Goal: Task Accomplishment & Management: Manage account settings

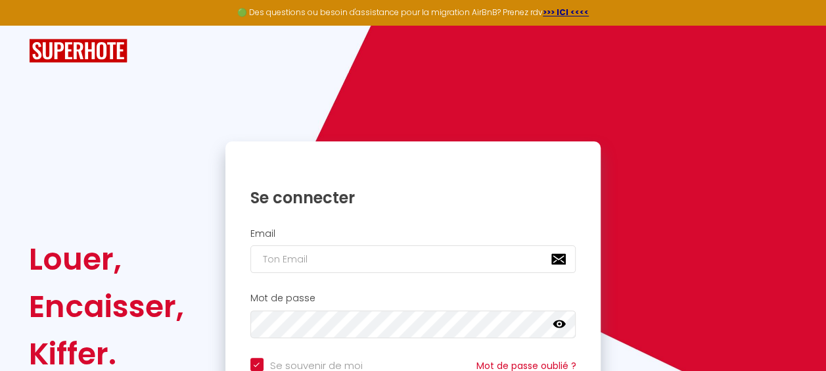
type input "l"
checkbox input "true"
type input "le"
checkbox input "true"
type input "lem"
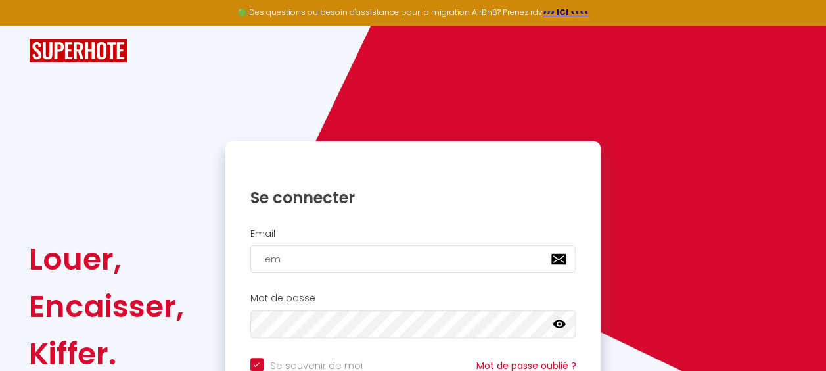
checkbox input "true"
type input "lems"
checkbox input "true"
type input "lemse"
checkbox input "true"
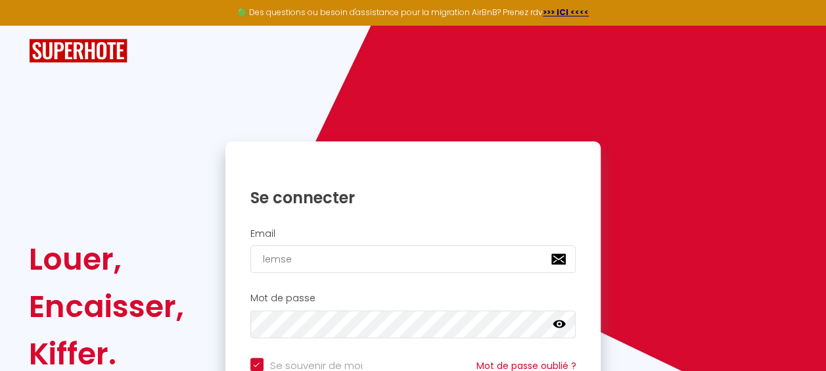
type input "lemsey"
checkbox input "true"
type input "lemseyr"
checkbox input "true"
type input "lemseyrh"
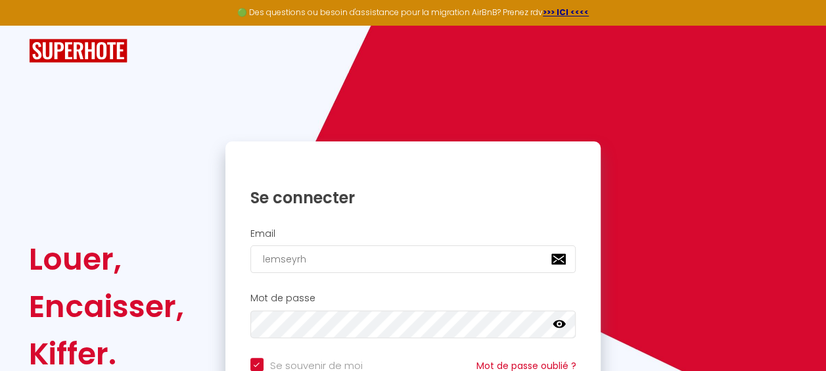
checkbox input "true"
type input "lemseyrhi"
checkbox input "true"
type input "lemseyrhim"
checkbox input "true"
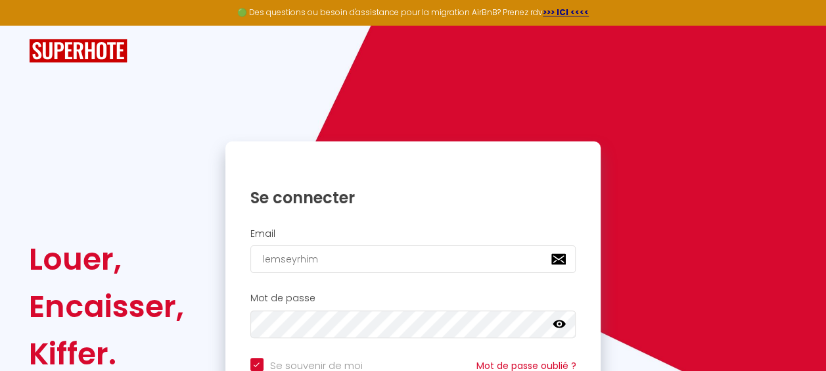
type input "lemseyrhi"
checkbox input "true"
type input "lemseyrh"
checkbox input "true"
type input "lemseyr"
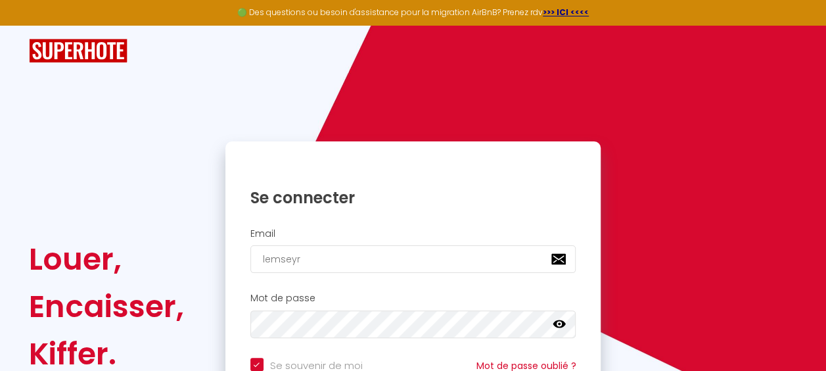
checkbox input "true"
type input "lemsey"
checkbox input "true"
type input "lemse"
checkbox input "true"
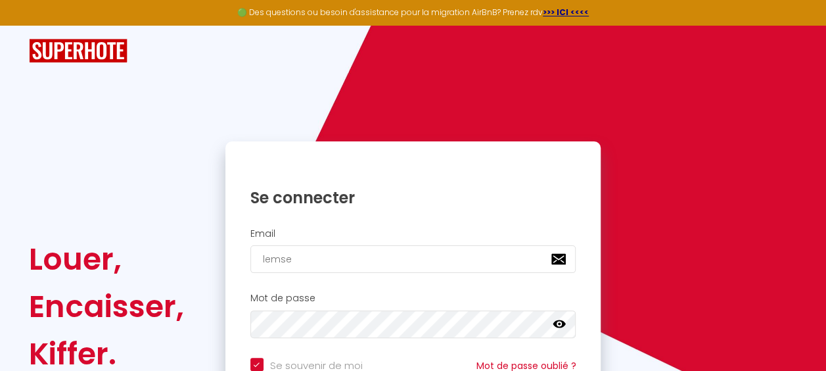
type input "lems"
checkbox input "true"
type input "lemsy"
checkbox input "true"
type input "lemsye"
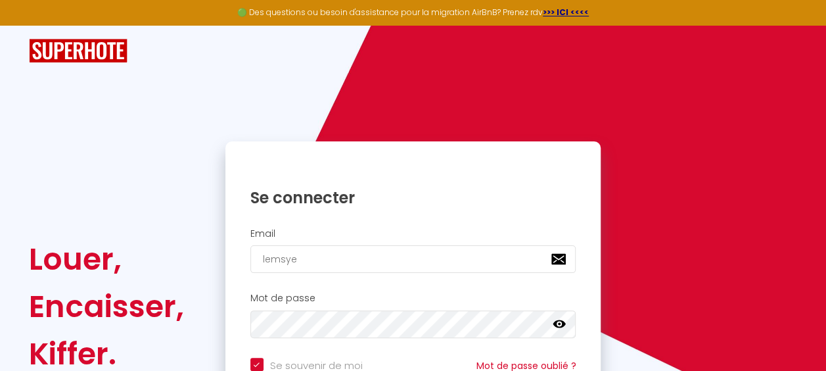
checkbox input "true"
type input "lemsyeh"
checkbox input "true"
type input "lemsyehr"
checkbox input "true"
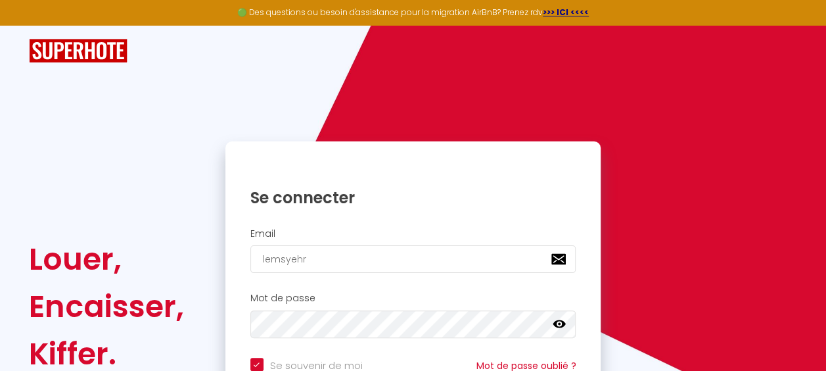
type input "lemsyehri"
checkbox input "true"
type input "lemsyehrim"
checkbox input "true"
type input "lemsyehrim@"
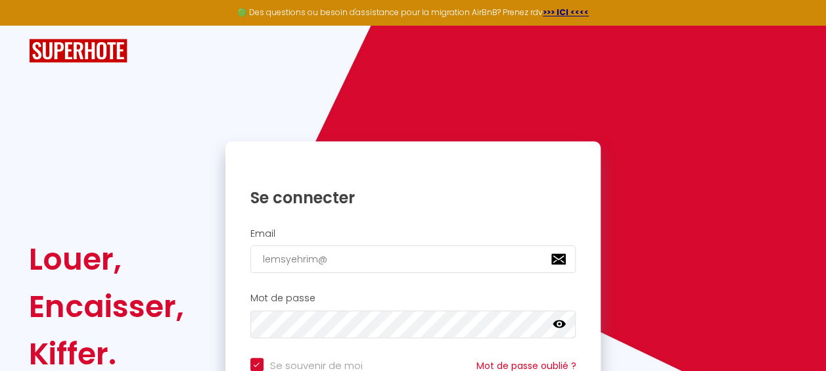
checkbox input "true"
type input "lemsyehrim@m"
checkbox input "true"
type input "lemsyehrim@ma"
checkbox input "true"
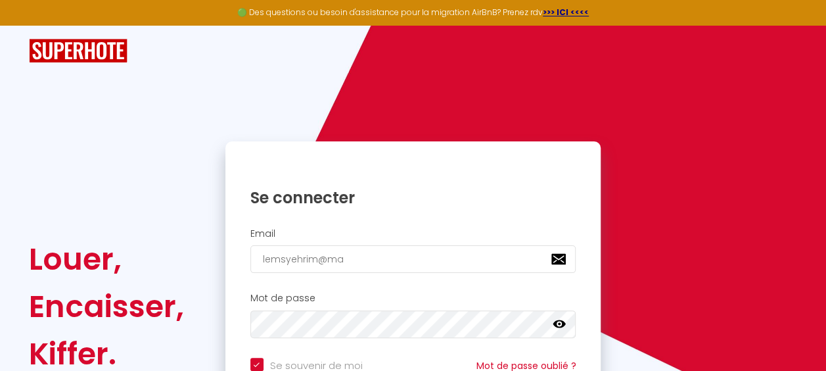
type input "lemsyehrim@mai"
checkbox input "true"
type input "lemsyehrim@mail"
checkbox input "true"
type input "lemsyehrim@mail."
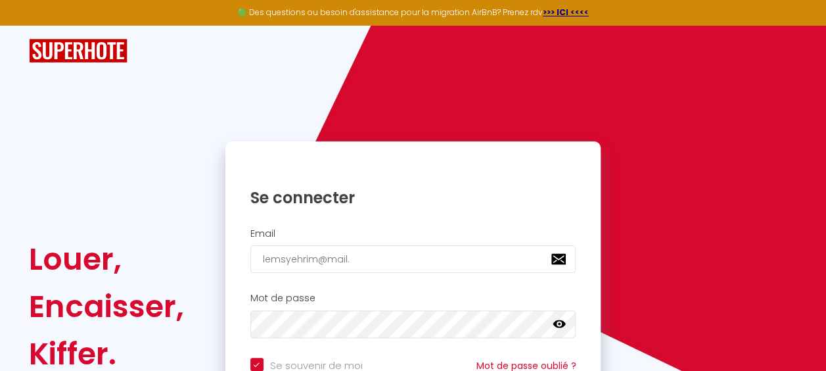
checkbox input "true"
type input "lemsyehrim@mail.c"
checkbox input "true"
type input "[EMAIL_ADDRESS][DOMAIN_NAME]"
checkbox input "true"
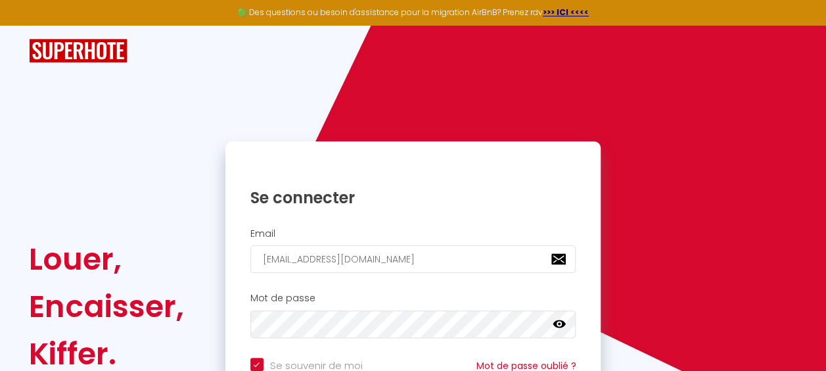
type input "[EMAIL_ADDRESS][DOMAIN_NAME]"
checkbox input "true"
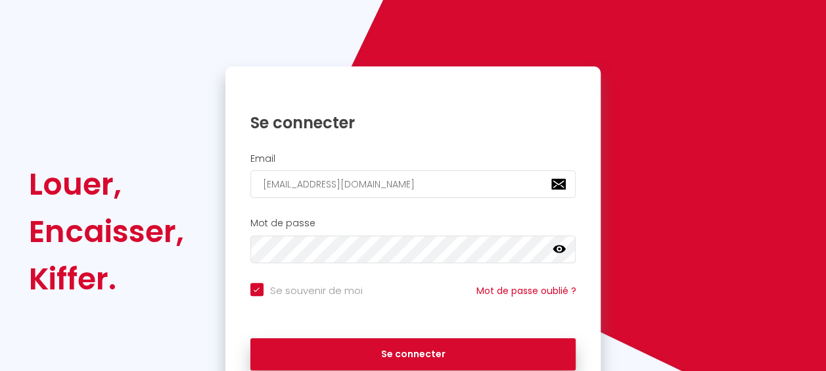
scroll to position [75, 0]
type input "[EMAIL_ADDRESS][DOMAIN_NAME]"
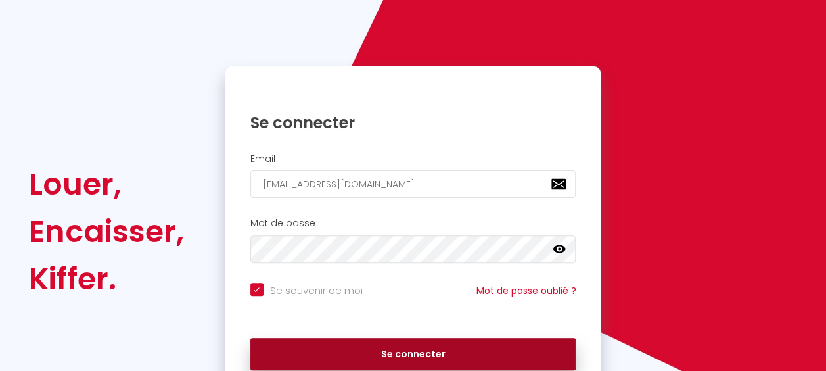
click at [498, 352] on button "Se connecter" at bounding box center [413, 354] width 326 height 33
checkbox input "true"
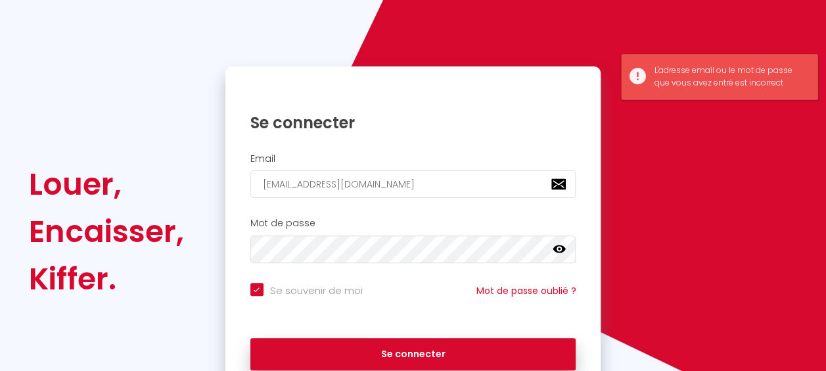
click at [557, 250] on icon at bounding box center [559, 249] width 13 height 8
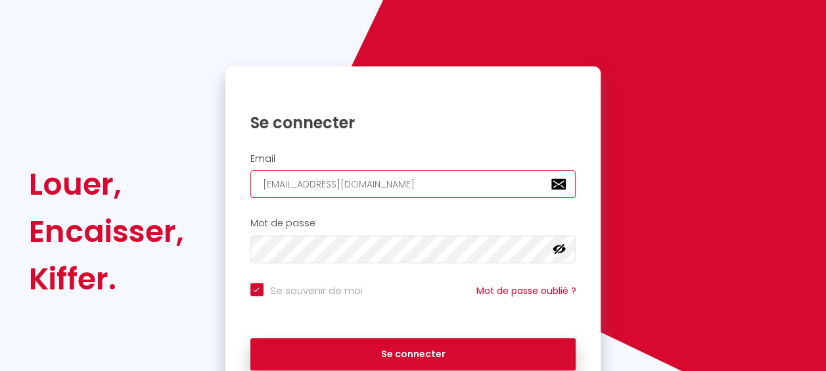
click at [322, 179] on input "[EMAIL_ADDRESS][DOMAIN_NAME]" at bounding box center [413, 184] width 326 height 28
type input "[EMAIL_ADDRESS][DOMAIN_NAME]"
checkbox input "true"
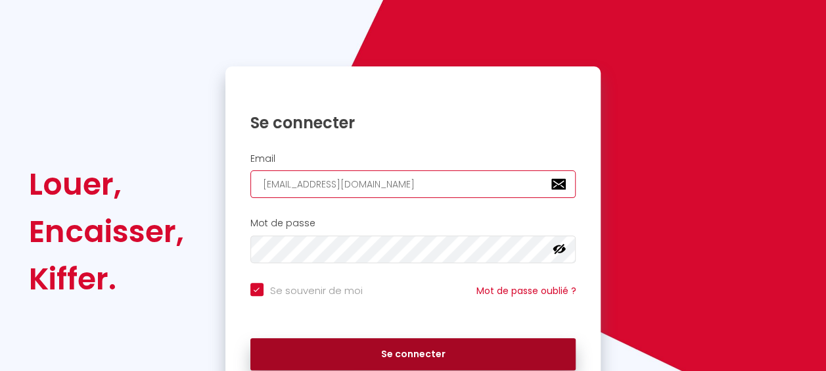
type input "[EMAIL_ADDRESS][DOMAIN_NAME]"
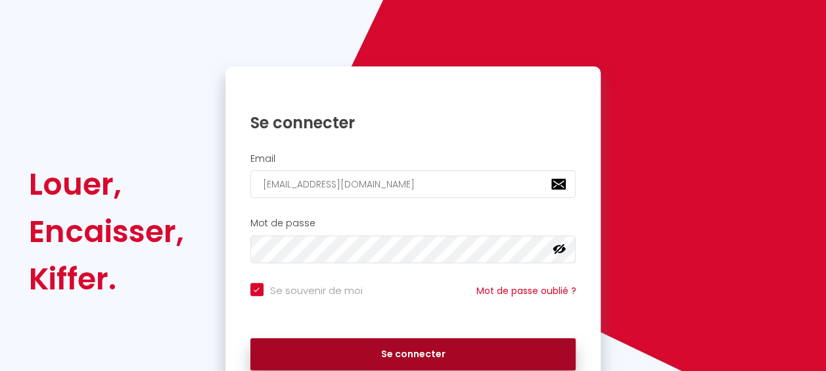
click at [415, 352] on button "Se connecter" at bounding box center [413, 354] width 326 height 33
checkbox input "true"
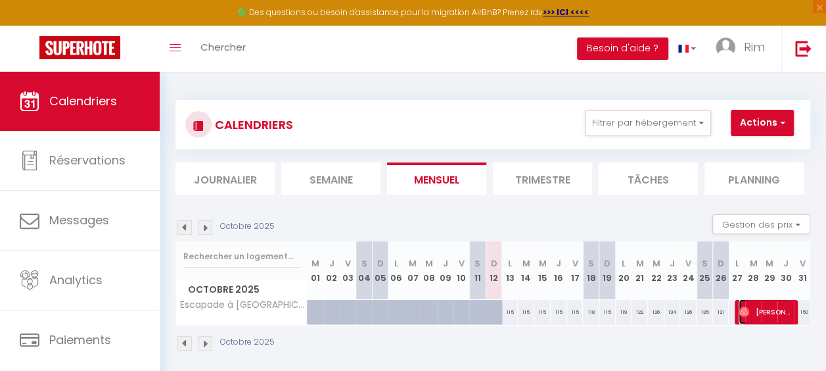
click at [758, 308] on span "[PERSON_NAME]" at bounding box center [765, 311] width 53 height 25
select select "OK"
select select "0"
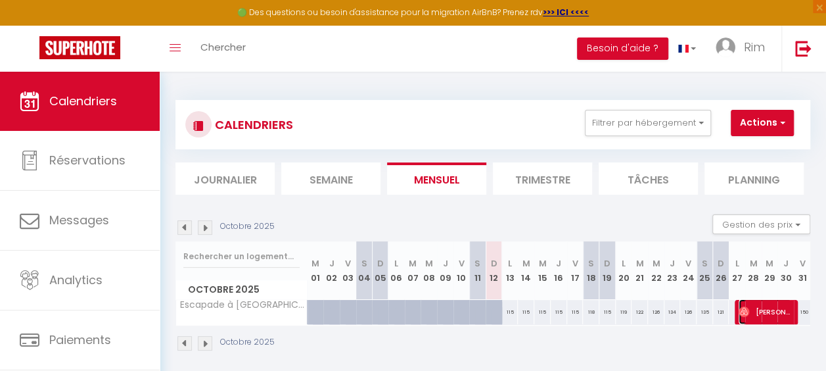
select select "1"
select select
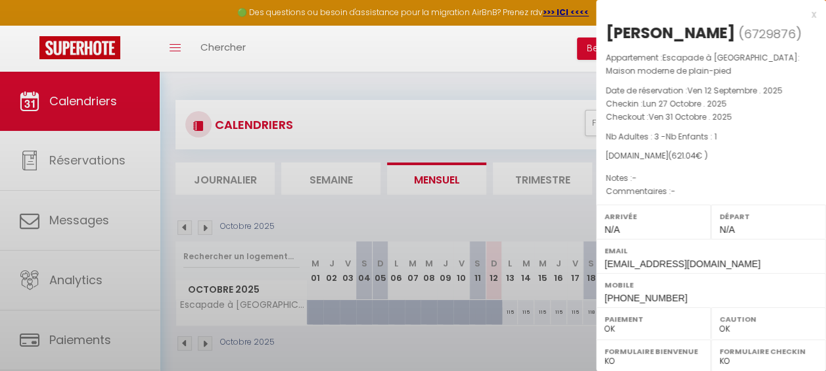
select select "22295"
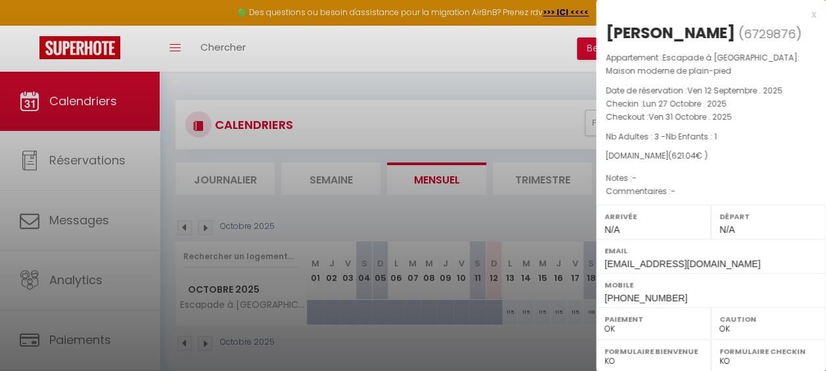
click at [293, 227] on div at bounding box center [413, 185] width 826 height 371
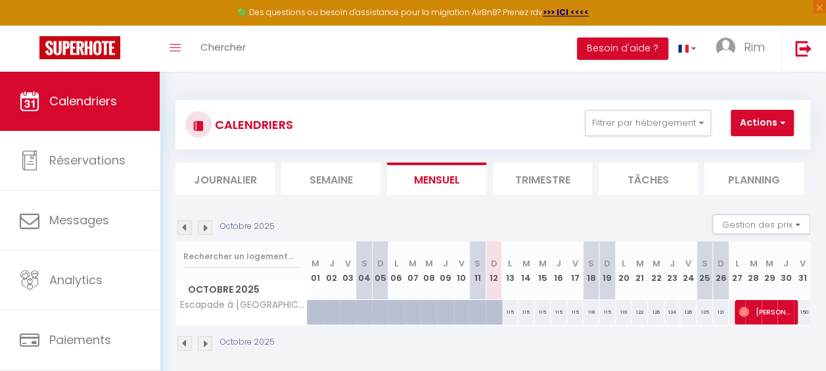
click at [205, 227] on img at bounding box center [205, 227] width 14 height 14
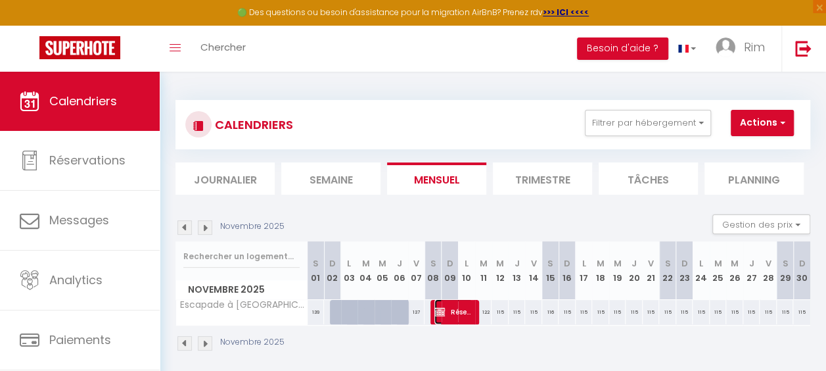
click at [455, 306] on span "Réservée [PERSON_NAME]" at bounding box center [453, 311] width 38 height 25
select select "KO"
select select
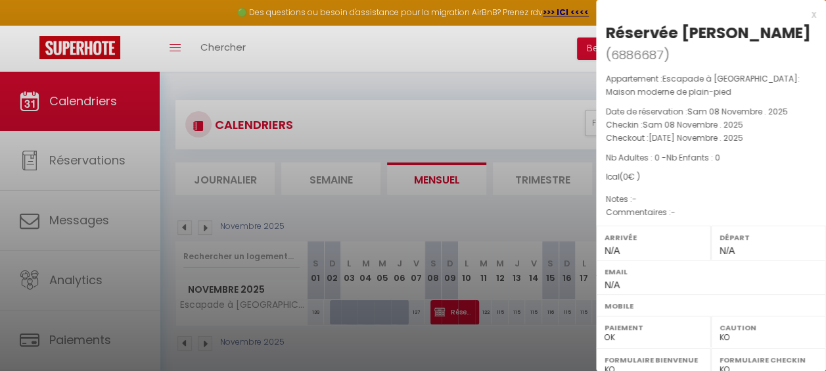
click at [180, 228] on div at bounding box center [413, 185] width 826 height 371
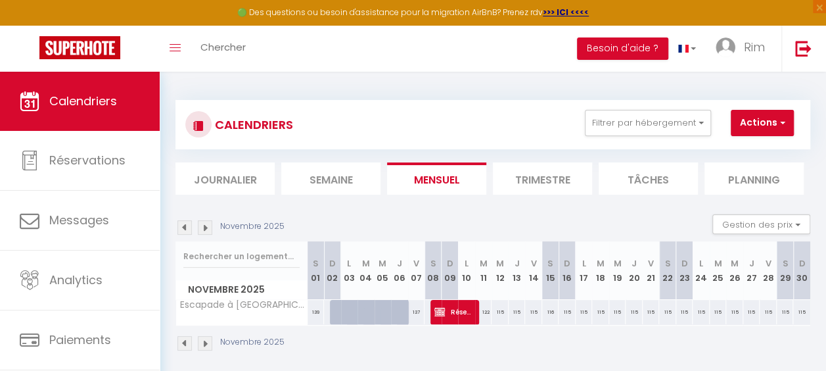
click at [181, 227] on img at bounding box center [184, 227] width 14 height 14
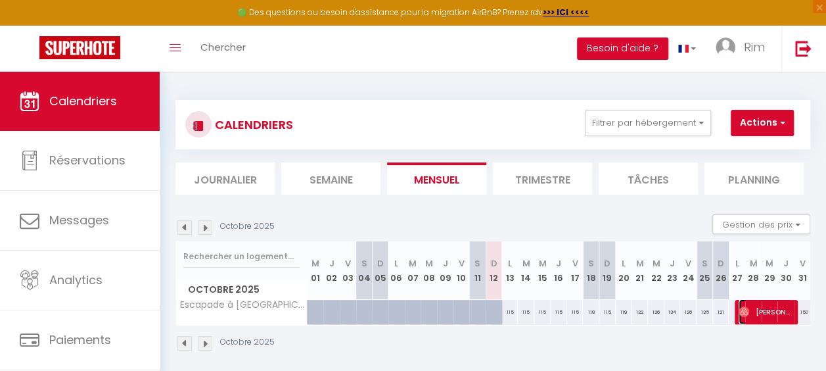
click at [774, 306] on span "[PERSON_NAME]" at bounding box center [765, 311] width 53 height 25
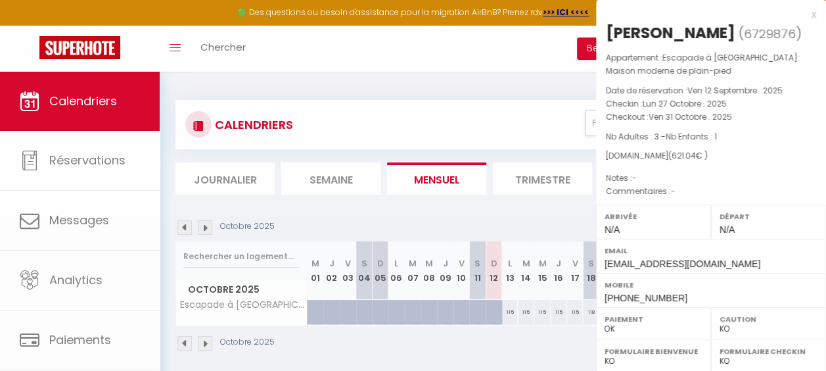
select select "OK"
select select "22295"
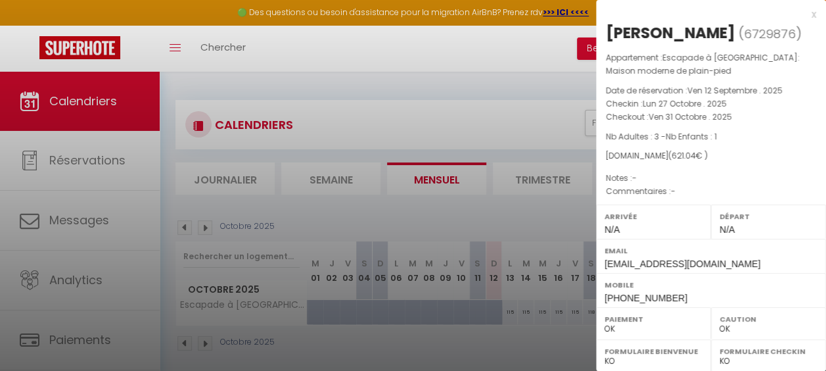
click at [213, 225] on div at bounding box center [413, 185] width 826 height 371
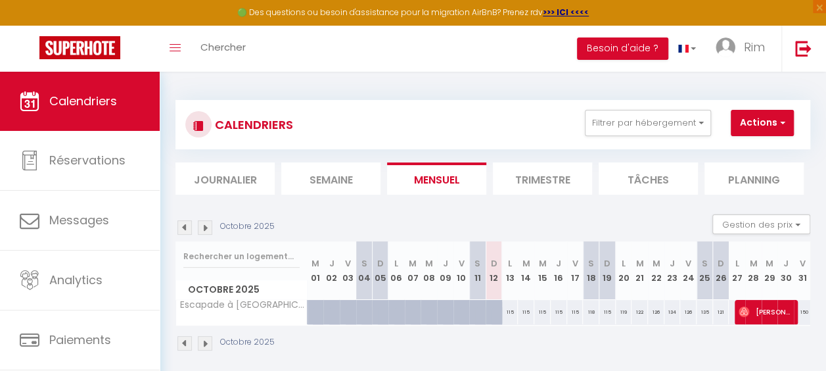
click at [205, 227] on img at bounding box center [205, 227] width 14 height 14
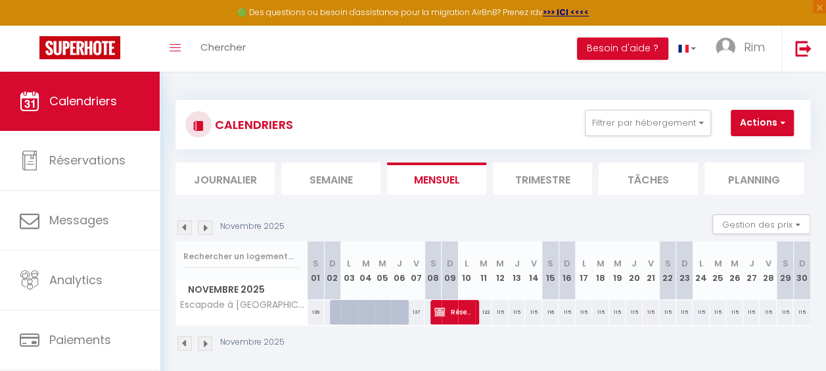
click at [179, 229] on img at bounding box center [184, 227] width 14 height 14
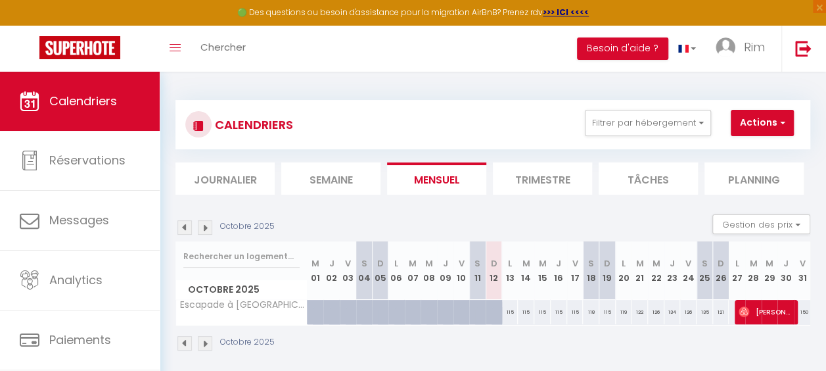
click at [204, 234] on img at bounding box center [205, 227] width 14 height 14
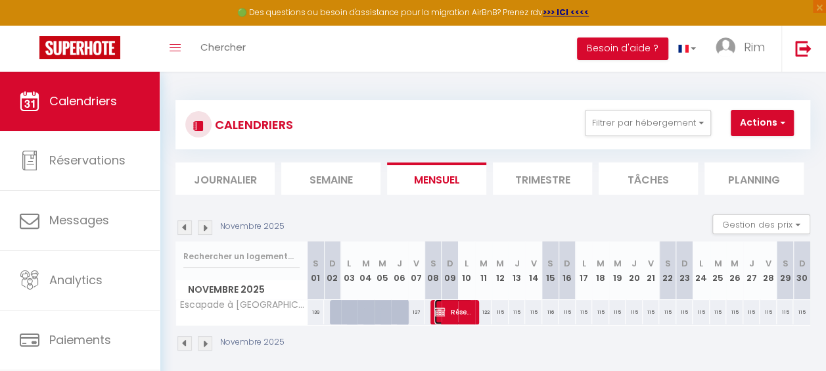
click at [457, 310] on span "Réservée [PERSON_NAME]" at bounding box center [453, 311] width 38 height 25
select select "KO"
select select
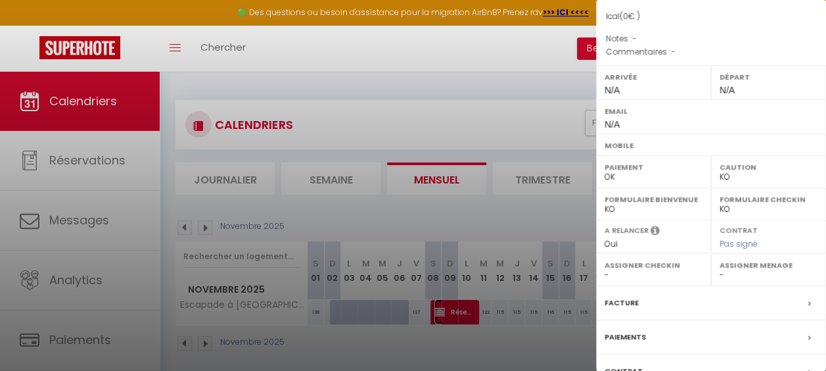
scroll to position [160, 0]
click at [411, 74] on div at bounding box center [413, 185] width 826 height 371
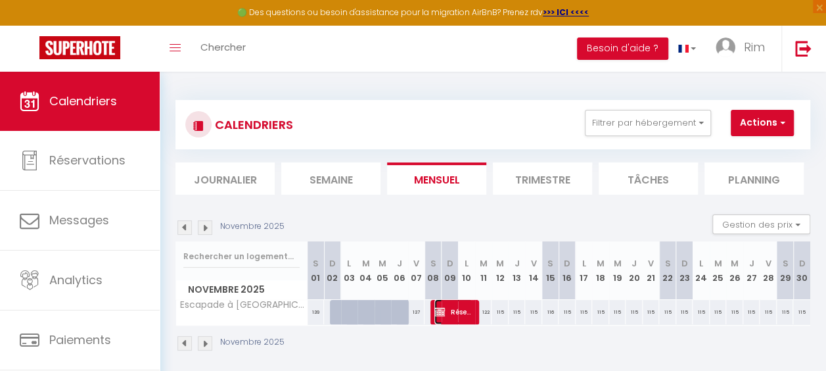
click at [453, 317] on span "Réservée [PERSON_NAME]" at bounding box center [453, 311] width 38 height 25
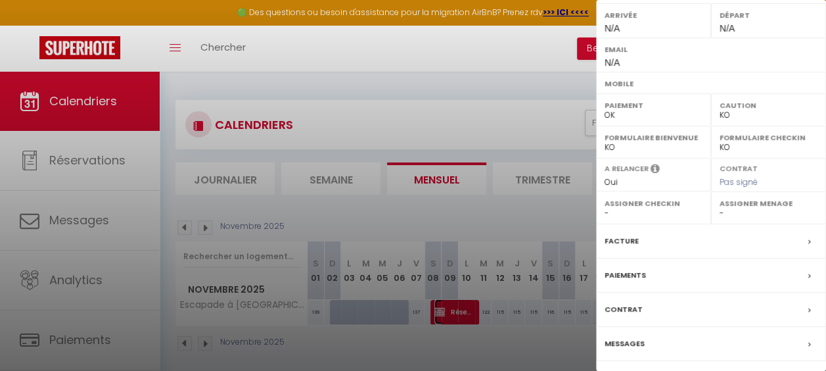
scroll to position [233, 0]
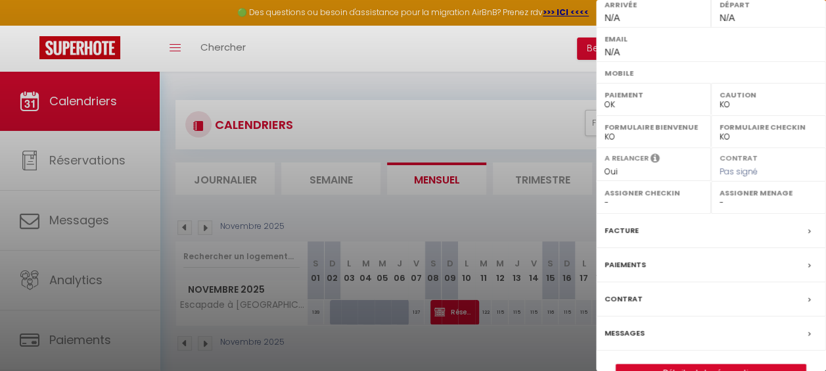
click at [795, 214] on div "Facture" at bounding box center [711, 231] width 230 height 34
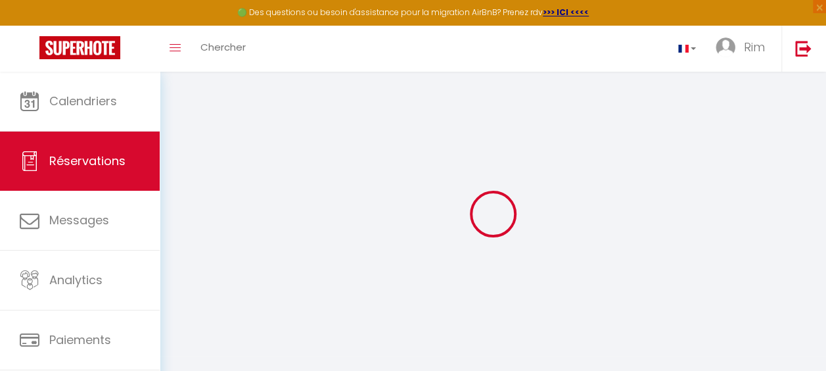
select select
checkbox input "false"
select index
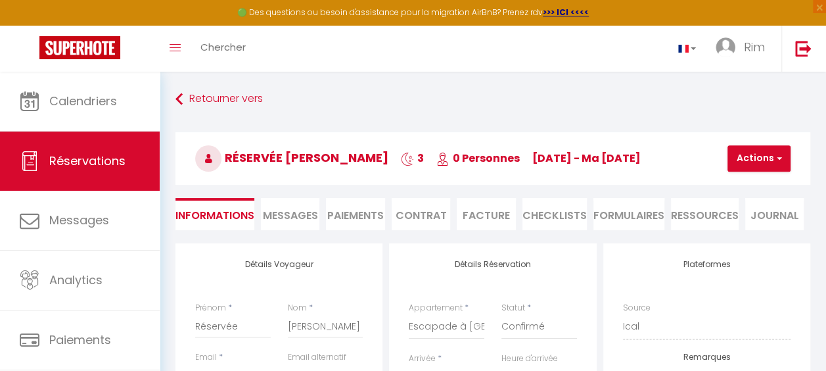
select select
checkbox input "false"
select index
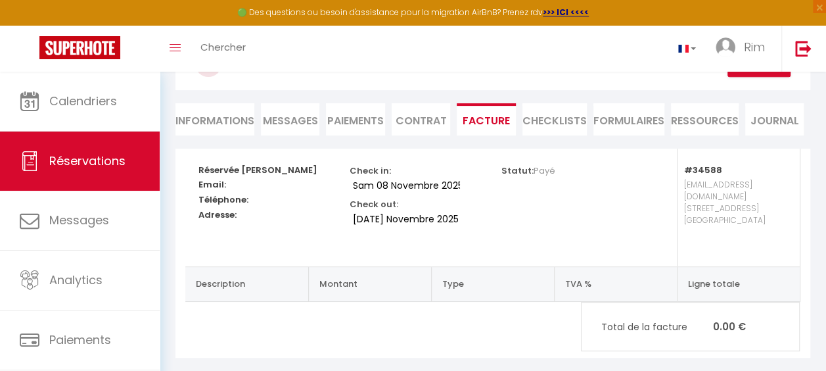
scroll to position [94, 0]
click at [421, 128] on li "Contrat" at bounding box center [421, 120] width 59 height 32
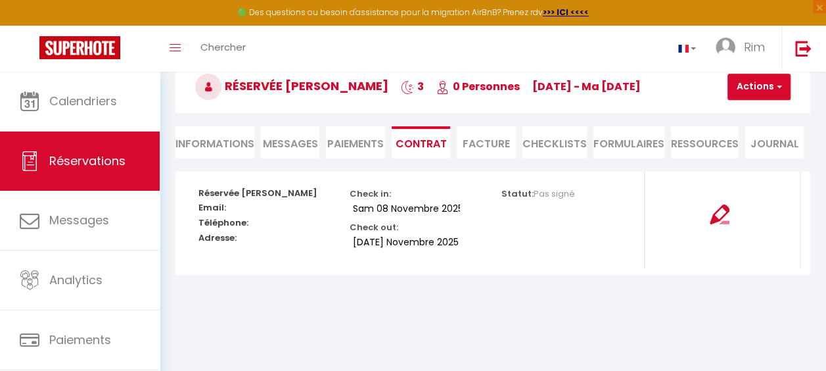
click at [339, 156] on li "Paiements" at bounding box center [355, 142] width 59 height 32
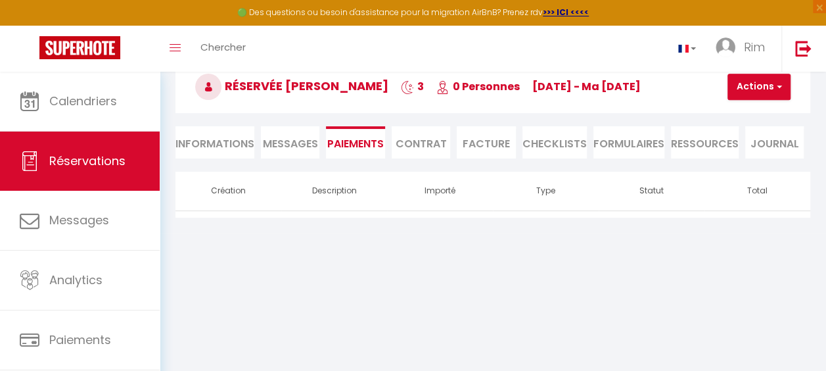
click at [286, 151] on li "Messages" at bounding box center [290, 142] width 59 height 32
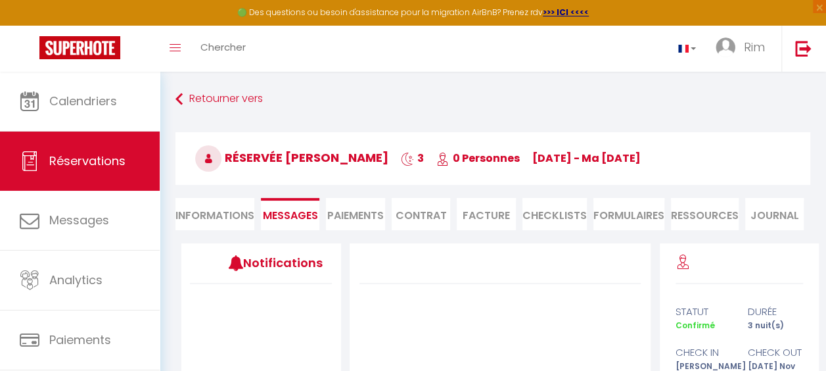
click at [233, 208] on li "Informations" at bounding box center [215, 214] width 79 height 32
select select
select index
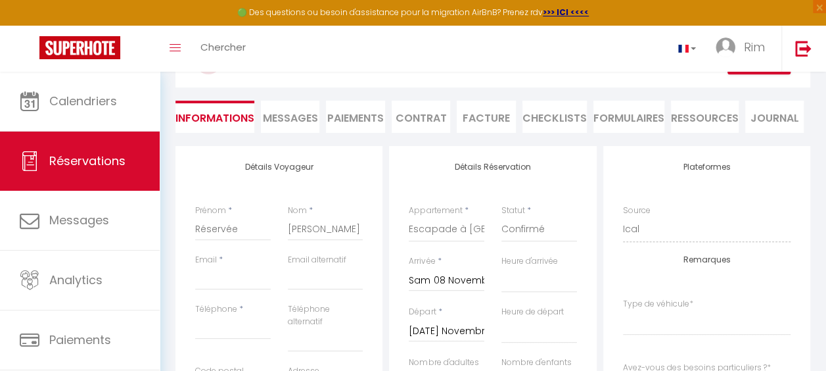
click at [494, 128] on li "Facture" at bounding box center [486, 117] width 59 height 32
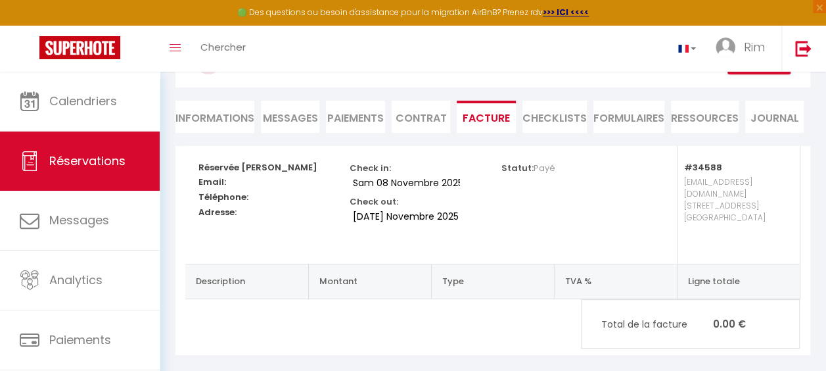
scroll to position [101, 0]
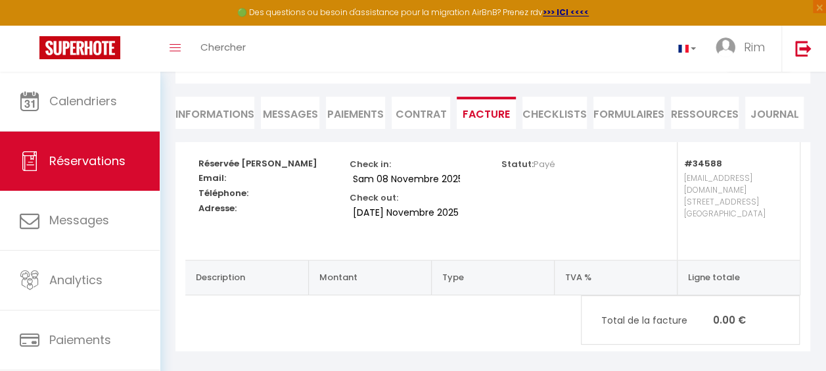
click at [419, 110] on li "Contrat" at bounding box center [421, 113] width 59 height 32
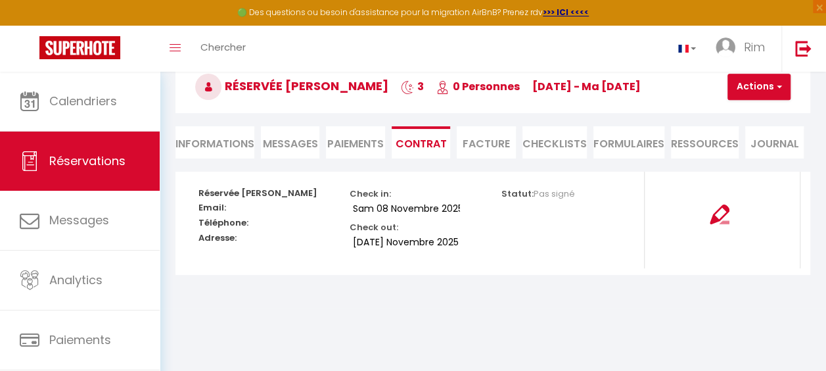
scroll to position [72, 0]
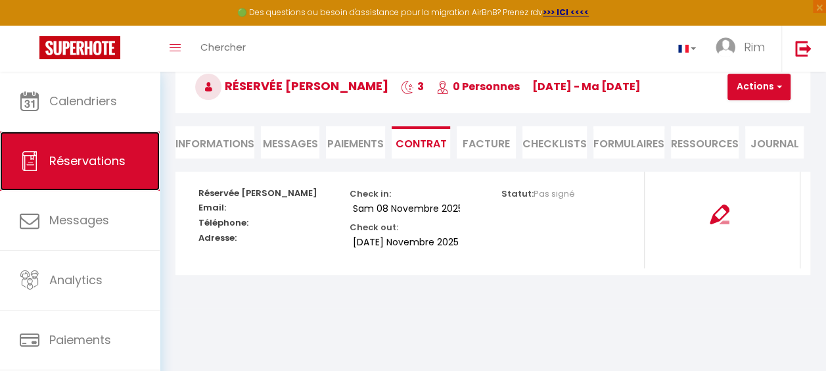
click at [84, 159] on span "Réservations" at bounding box center [87, 160] width 76 height 16
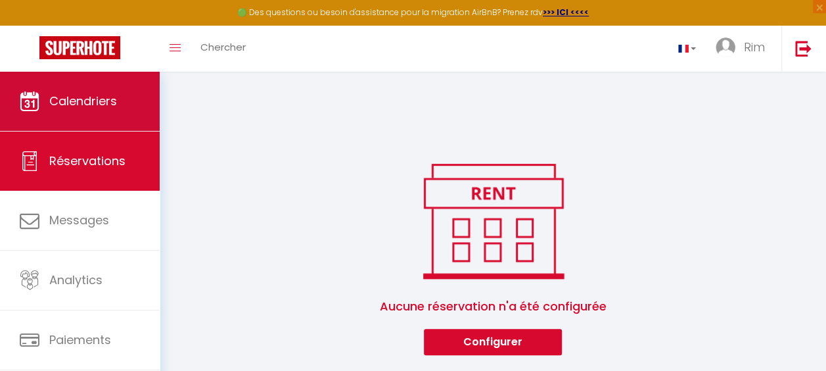
scroll to position [547, 0]
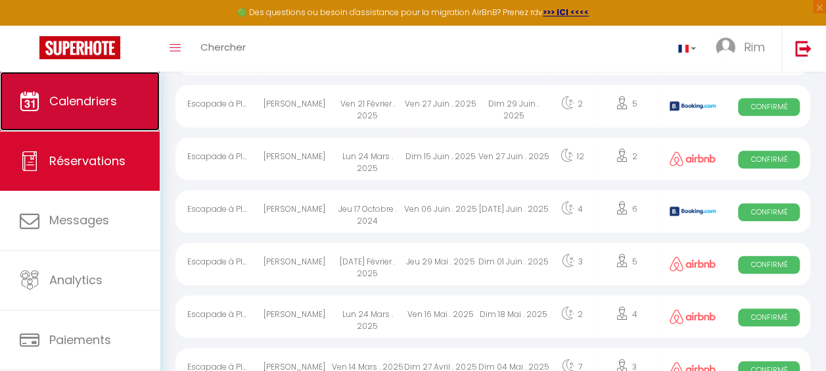
click at [70, 114] on link "Calendriers" at bounding box center [80, 101] width 160 height 59
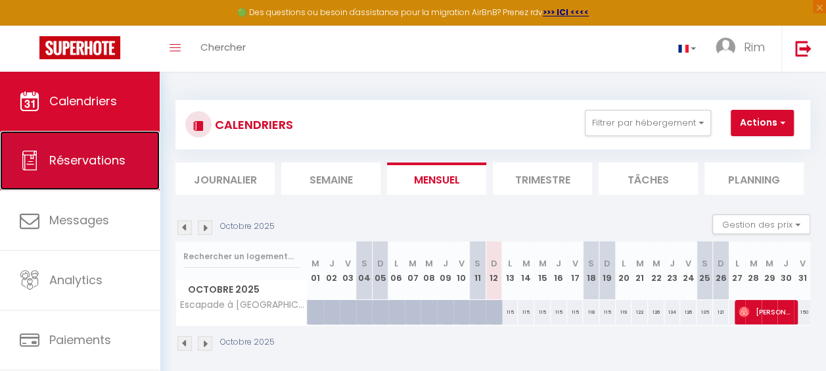
click at [79, 165] on span "Réservations" at bounding box center [87, 160] width 76 height 16
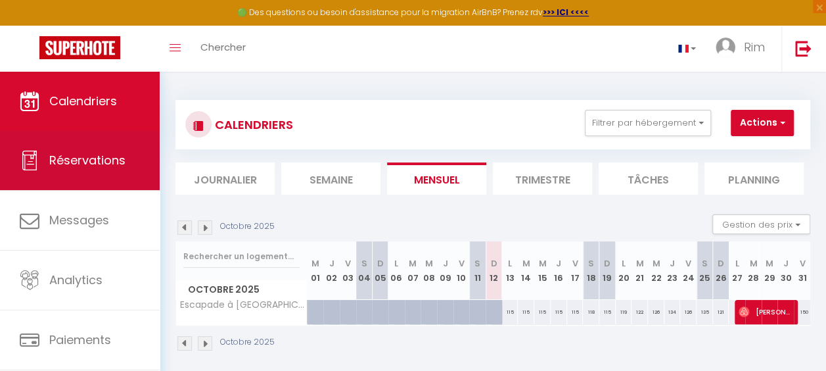
select select "not_cancelled"
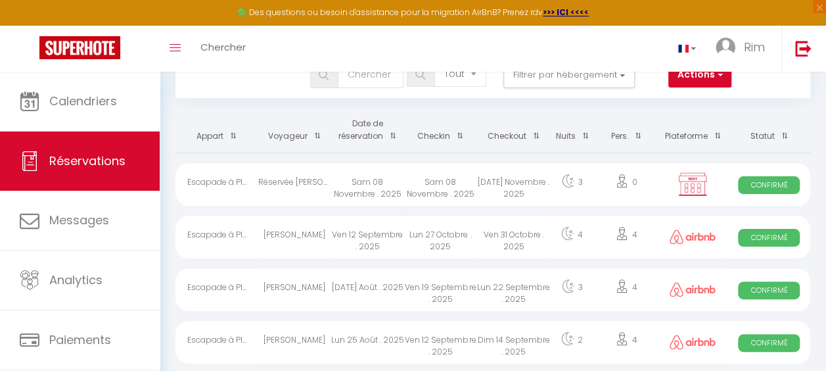
scroll to position [47, 0]
click at [478, 241] on div "Ven 31 Octobre . 2025" at bounding box center [513, 237] width 73 height 43
select select "OK"
select select "0"
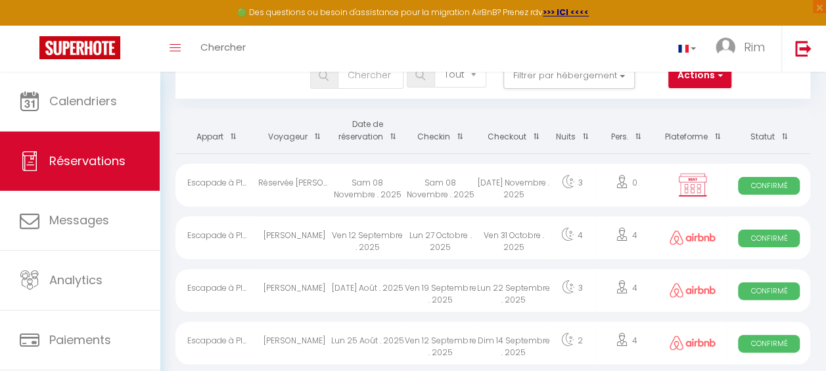
select select "0"
select select "1"
select select
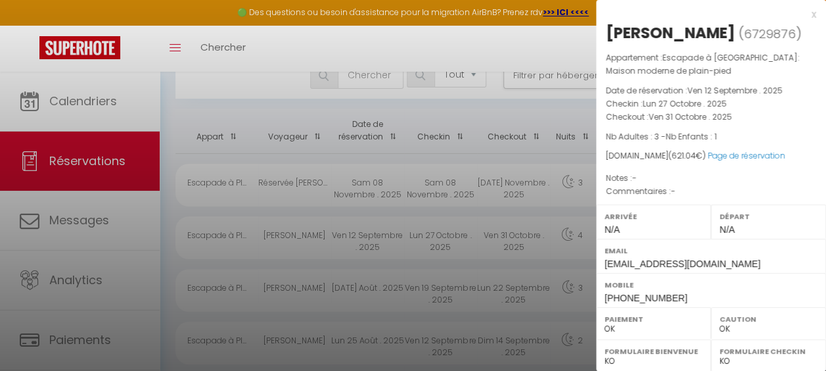
select select "22295"
click at [446, 182] on div at bounding box center [413, 185] width 826 height 371
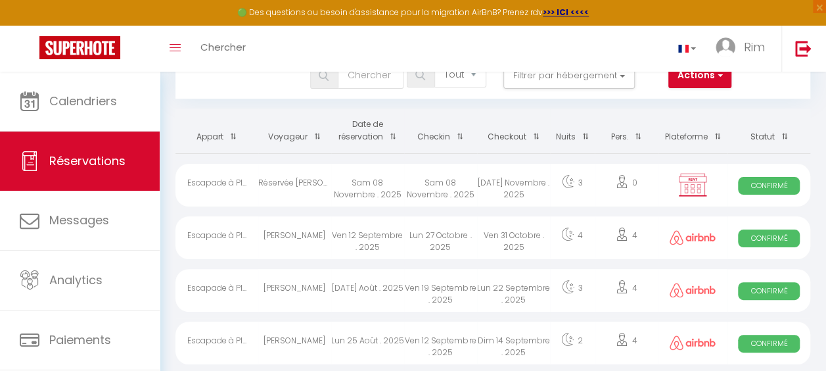
click at [446, 182] on div "Sam 08 Novembre . 2025" at bounding box center [440, 185] width 73 height 43
select select "KO"
select select
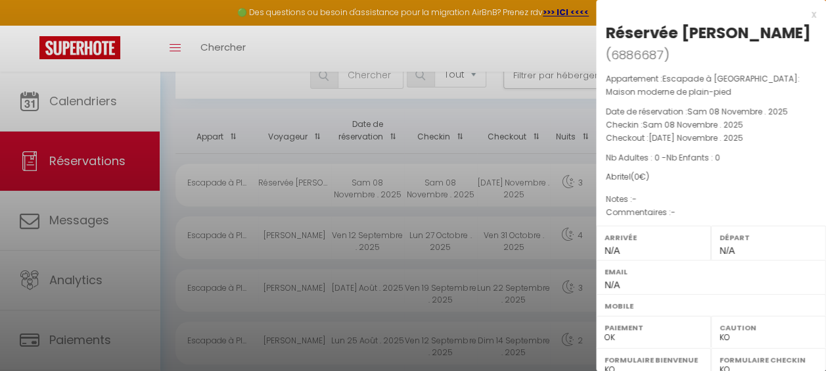
click at [446, 182] on div at bounding box center [413, 185] width 826 height 371
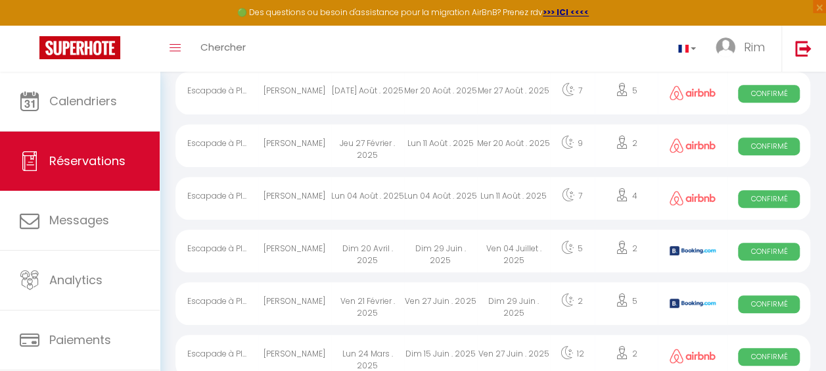
scroll to position [0, 0]
